Goal: Navigation & Orientation: Understand site structure

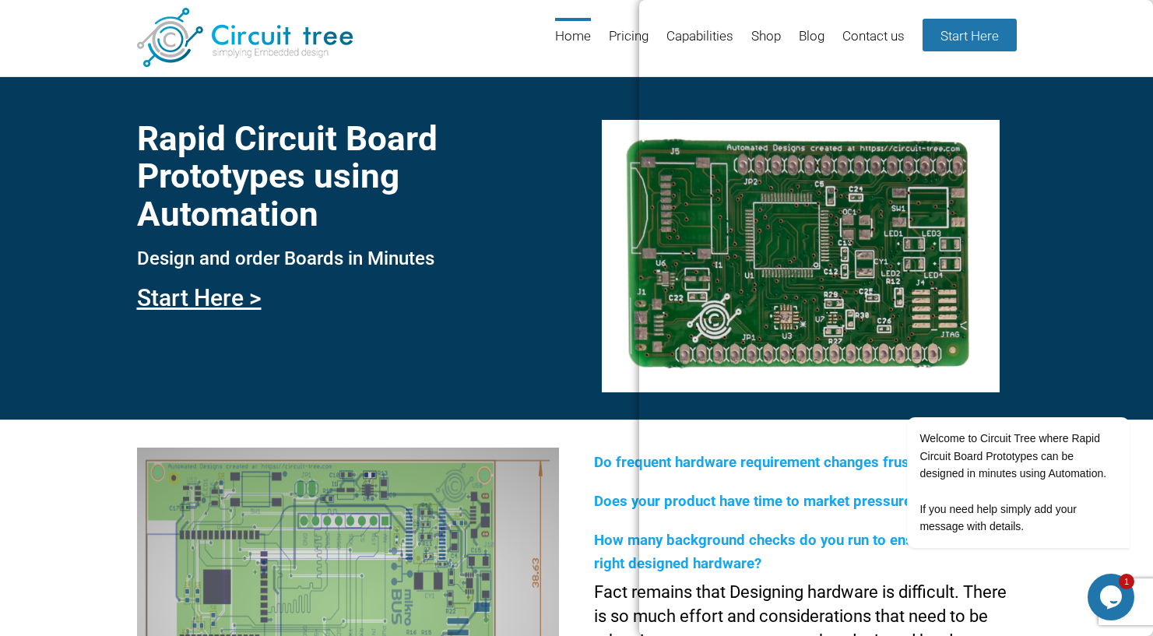
click at [384, 37] on header "Menu Skip to content Home Pricing Capabilities Shop Blog Contact us Start Here" at bounding box center [576, 38] width 1153 height 76
click at [290, 4] on header "Menu Skip to content Home Pricing Capabilities Shop Blog Contact us Start Here" at bounding box center [576, 38] width 1153 height 76
click at [598, 88] on div "Rapid Circuit Board Prototypes using Automation Design and order Boards in Minu…" at bounding box center [576, 247] width 1153 height 343
click at [701, 39] on link "Capabilities" at bounding box center [699, 43] width 67 height 51
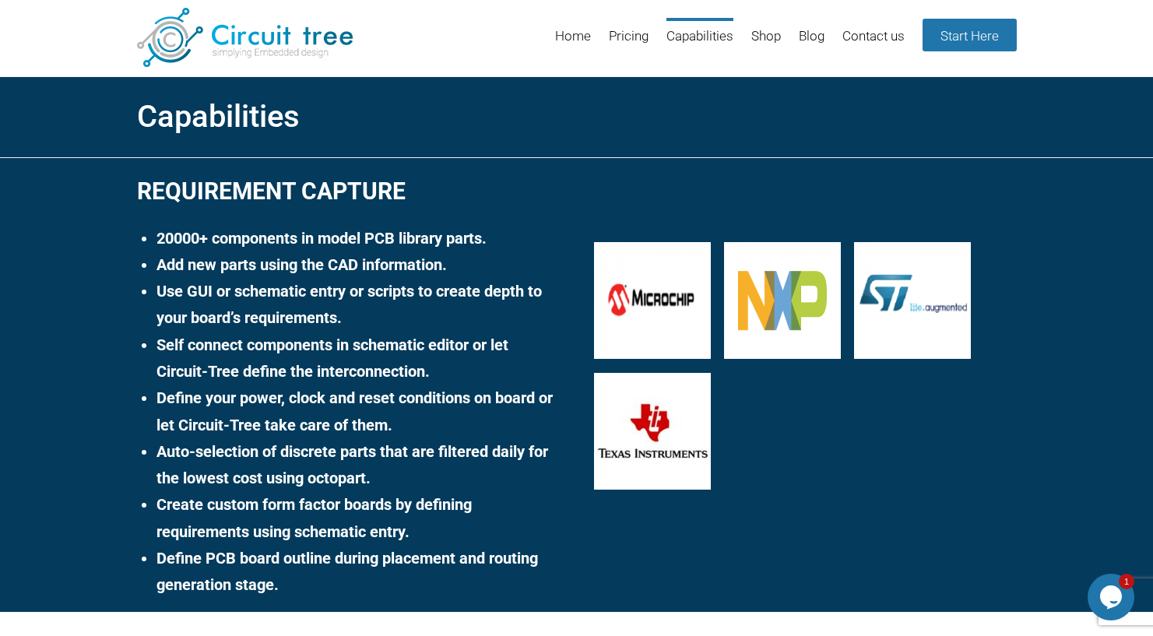
click at [981, 171] on div at bounding box center [805, 327] width 422 height 338
